Goal: Information Seeking & Learning: Learn about a topic

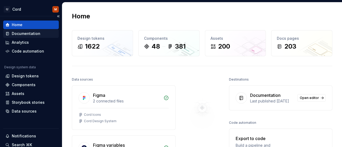
click at [35, 32] on div "Documentation" at bounding box center [26, 33] width 29 height 5
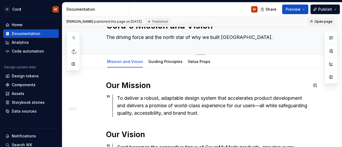
scroll to position [23, 0]
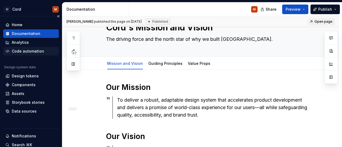
click at [26, 53] on div "Code automation" at bounding box center [28, 51] width 32 height 5
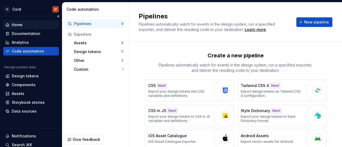
click at [22, 26] on div "Home" at bounding box center [30, 24] width 51 height 5
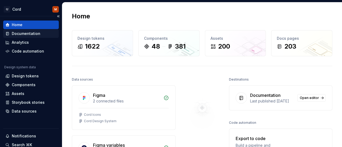
click at [25, 32] on div "Documentation" at bounding box center [26, 33] width 29 height 5
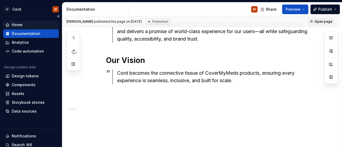
click at [32, 25] on div "Home" at bounding box center [30, 24] width 51 height 5
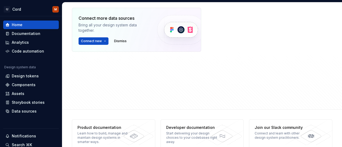
scroll to position [226, 0]
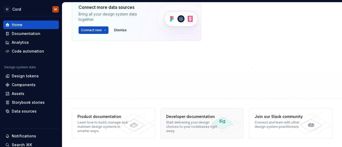
click at [175, 116] on div "Developer documentation" at bounding box center [191, 116] width 51 height 5
click at [13, 31] on div "Documentation" at bounding box center [26, 33] width 29 height 5
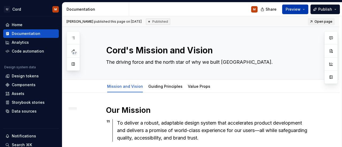
click at [290, 8] on span "Preview" at bounding box center [293, 9] width 15 height 5
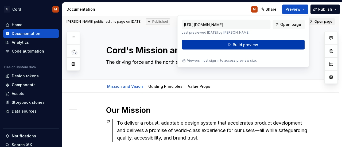
click at [252, 44] on span "Build preview" at bounding box center [245, 44] width 25 height 5
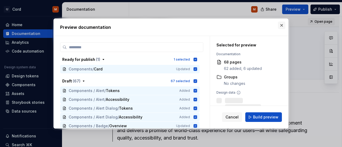
click at [280, 24] on button "button" at bounding box center [281, 25] width 7 height 7
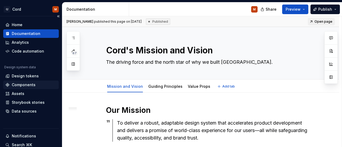
type textarea "*"
click at [40, 83] on div "Components" at bounding box center [30, 84] width 51 height 5
